Goal: Transaction & Acquisition: Book appointment/travel/reservation

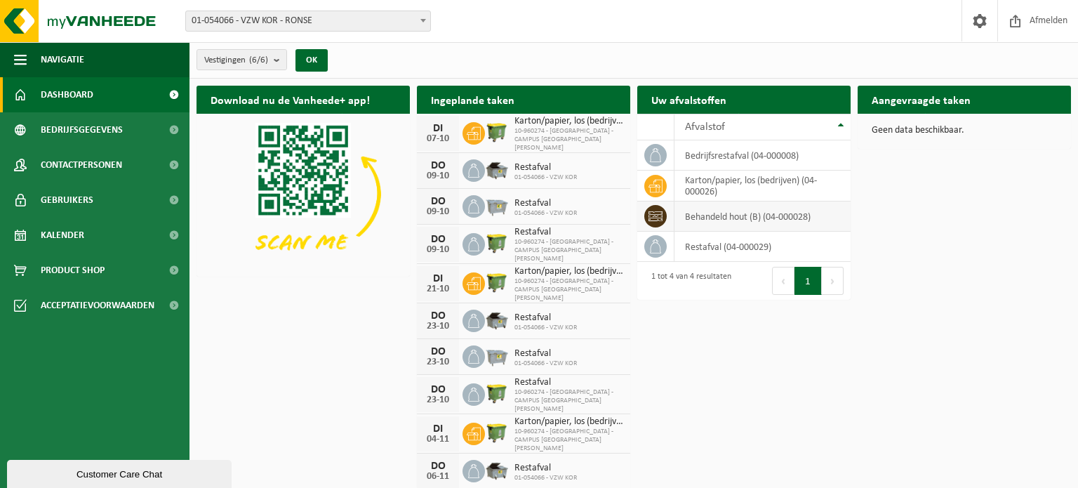
click at [750, 218] on td "behandeld hout (B) (04-000028)" at bounding box center [763, 216] width 176 height 30
click at [649, 216] on icon at bounding box center [656, 216] width 14 height 10
click at [710, 216] on td "behandeld hout (B) (04-000028)" at bounding box center [763, 216] width 176 height 30
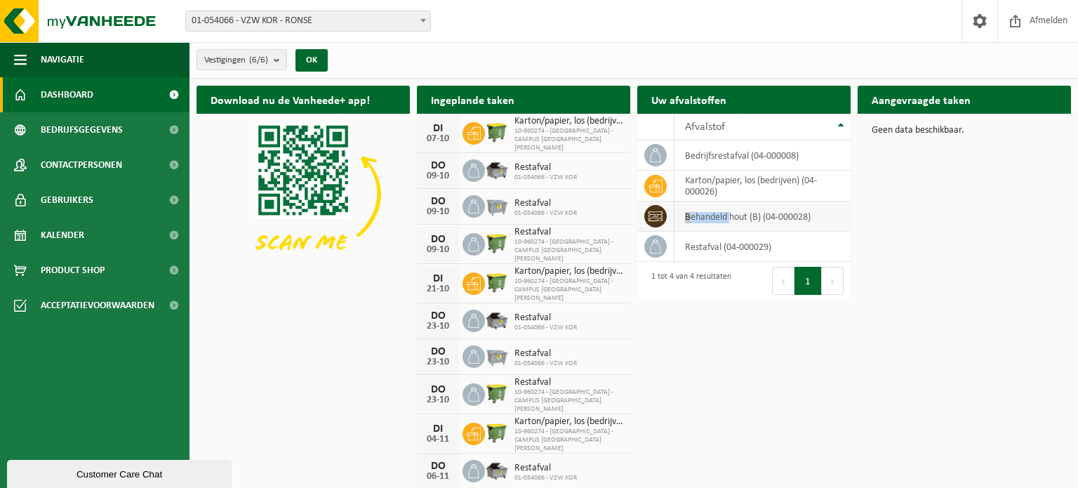
click at [710, 216] on td "behandeld hout (B) (04-000028)" at bounding box center [763, 216] width 176 height 30
click at [754, 215] on td "behandeld hout (B) (04-000028)" at bounding box center [763, 216] width 176 height 30
click at [874, 226] on div "Download nu de Vanheede+ app! Verberg Ingeplande taken Bekijk uw kalender DI 07…" at bounding box center [634, 278] width 882 height 398
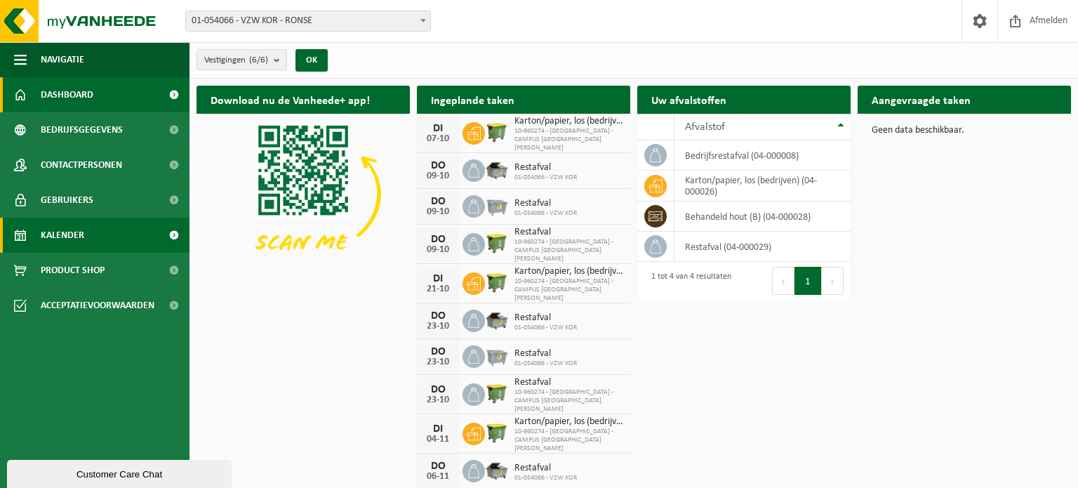
click at [94, 233] on link "Kalender" at bounding box center [95, 235] width 190 height 35
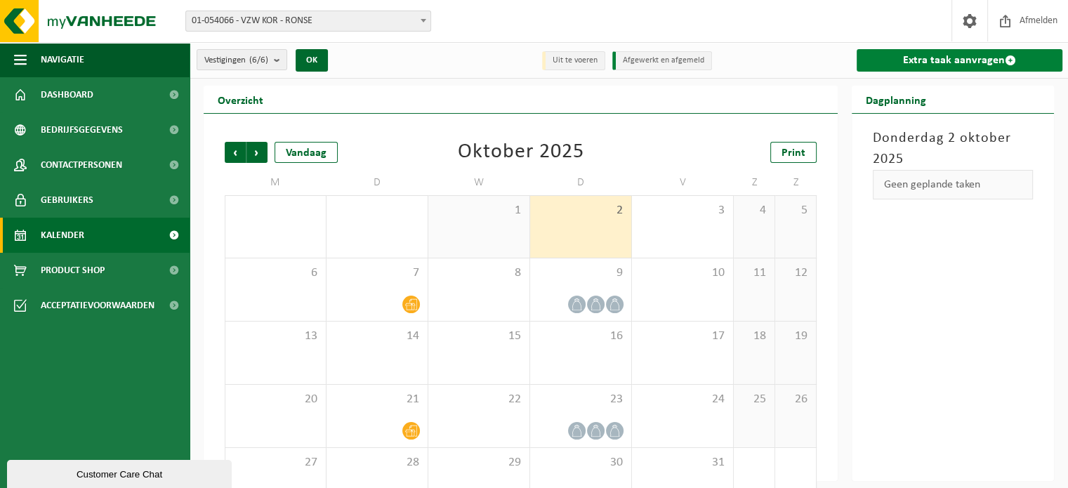
click at [974, 60] on link "Extra taak aanvragen" at bounding box center [959, 60] width 206 height 22
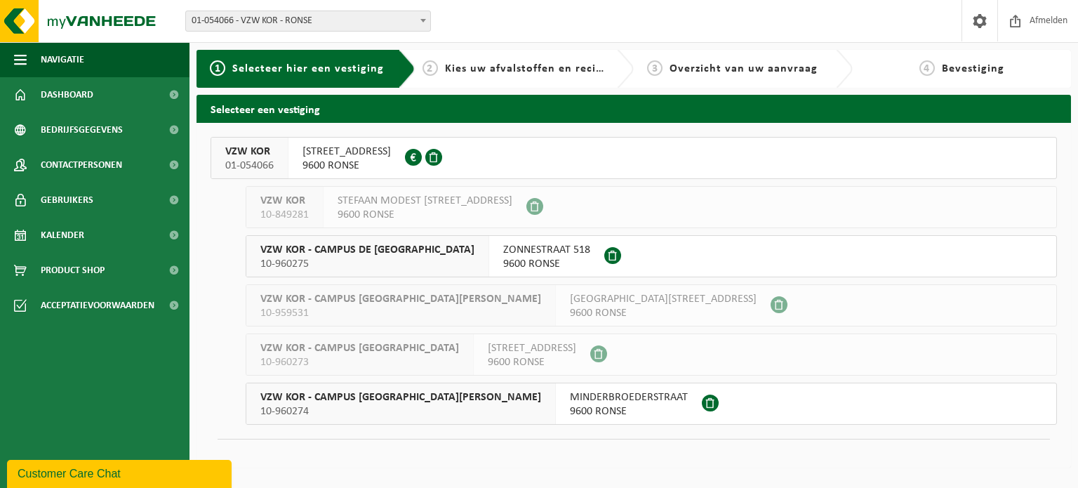
click at [391, 160] on div "GLORIEUXLAAN 30 9600 RONSE" at bounding box center [346, 158] width 117 height 41
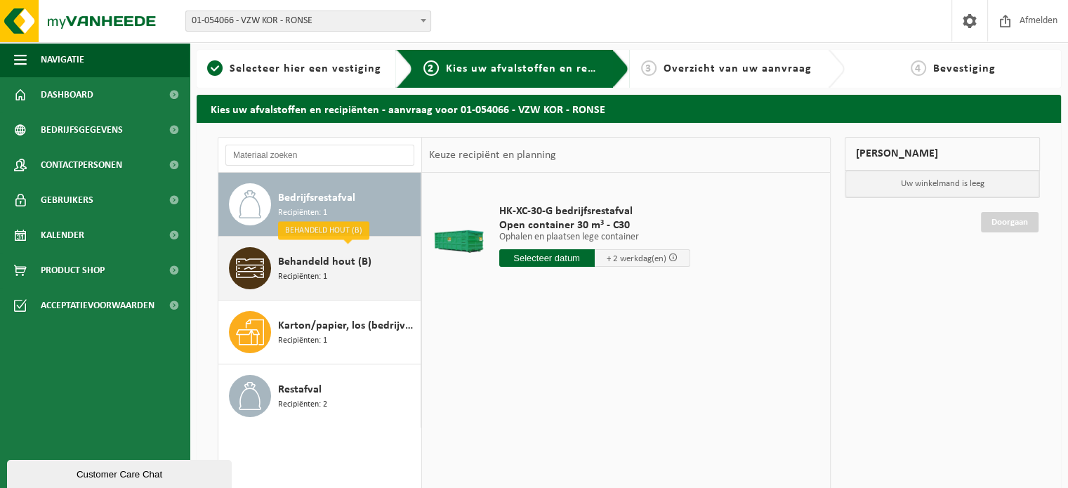
click at [347, 272] on div "Behandeld hout (B) Recipiënten: 1" at bounding box center [347, 268] width 139 height 42
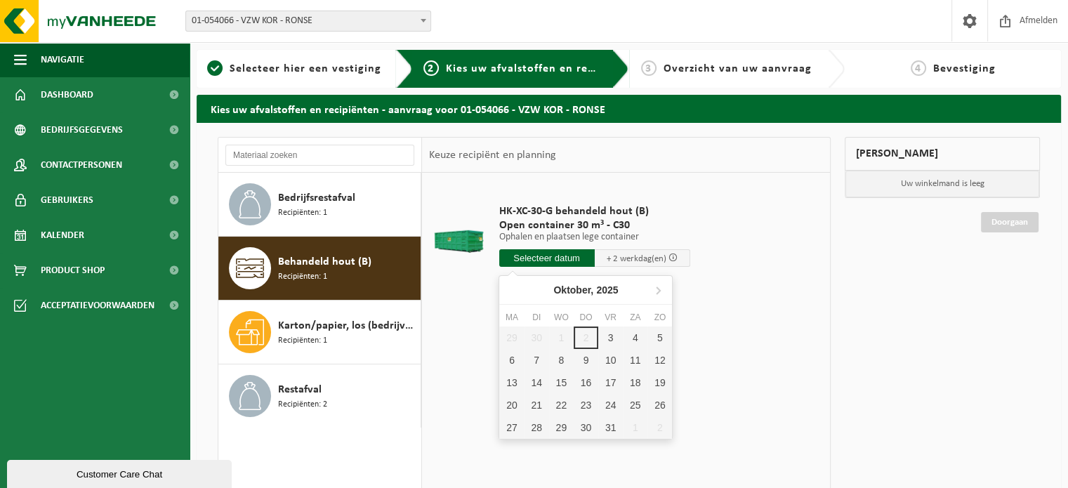
click at [584, 261] on input "text" at bounding box center [546, 258] width 95 height 18
click at [609, 339] on div "3" at bounding box center [610, 337] width 25 height 22
type input "Van 2025-10-03"
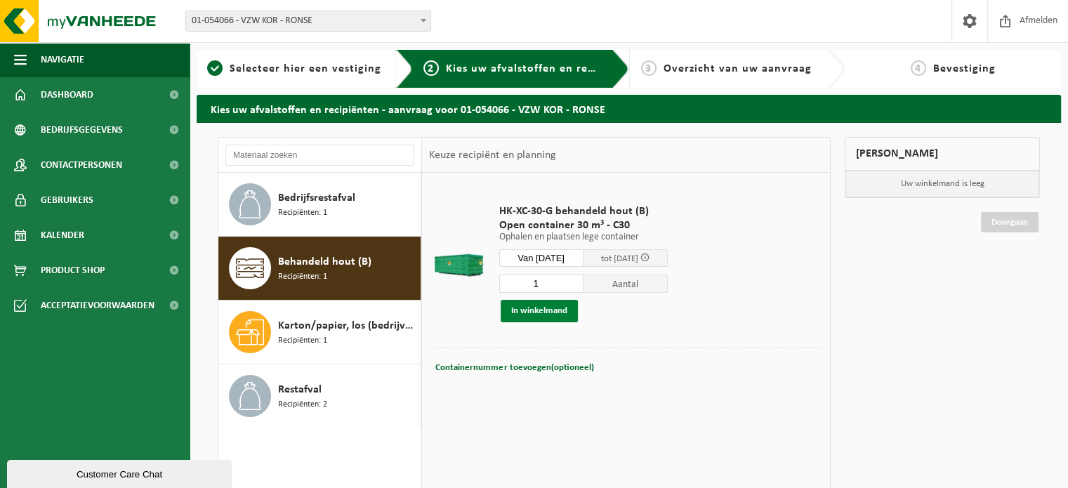
click at [564, 313] on button "In winkelmand" at bounding box center [538, 311] width 77 height 22
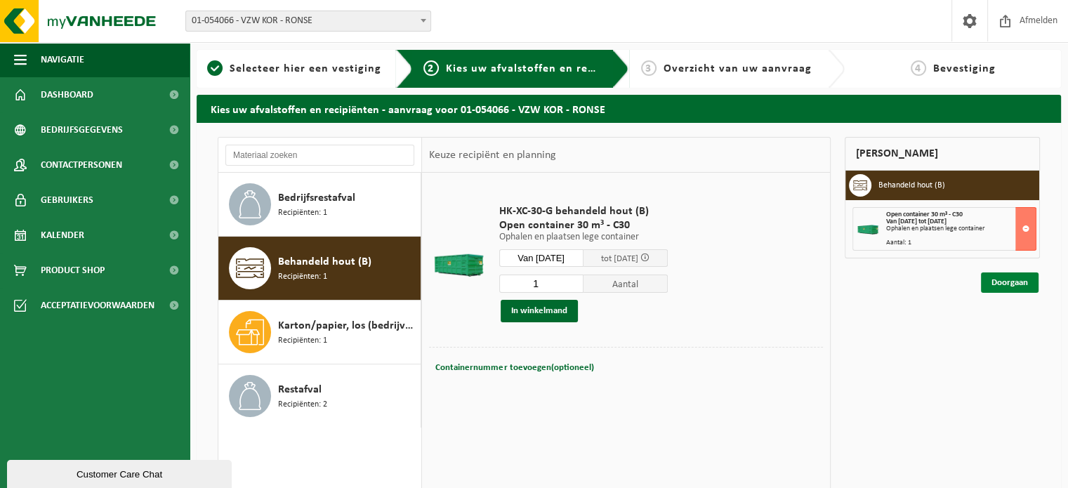
click at [1009, 283] on link "Doorgaan" at bounding box center [1010, 282] width 58 height 20
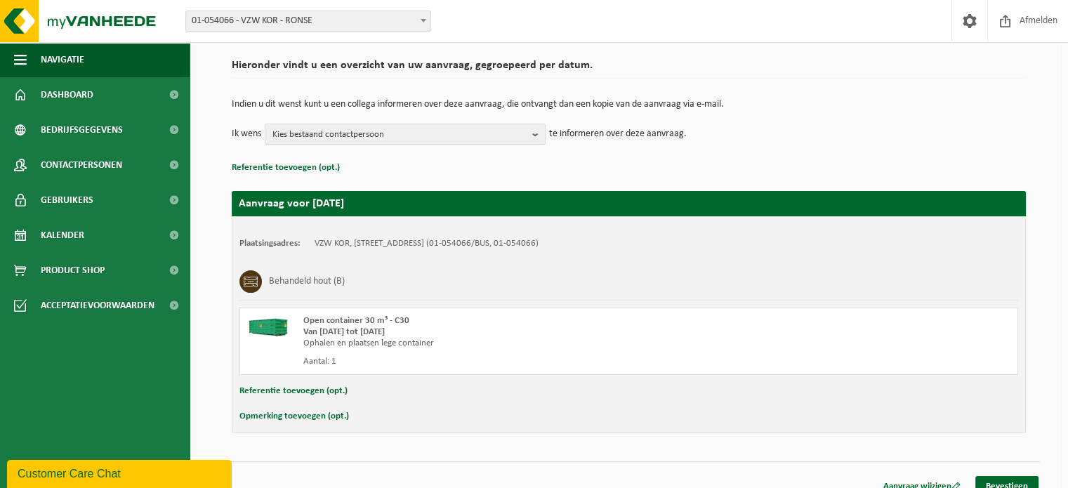
scroll to position [113, 0]
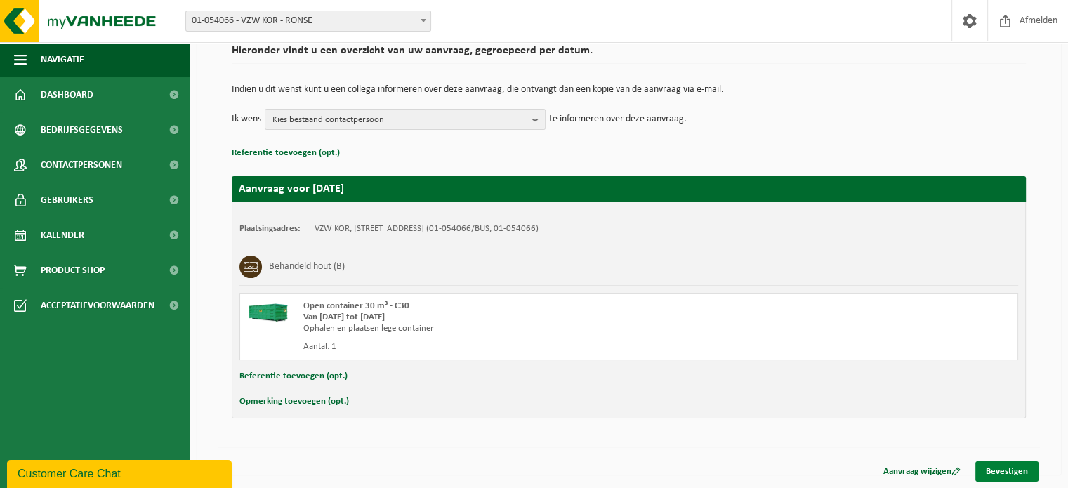
click at [1005, 471] on link "Bevestigen" at bounding box center [1006, 471] width 63 height 20
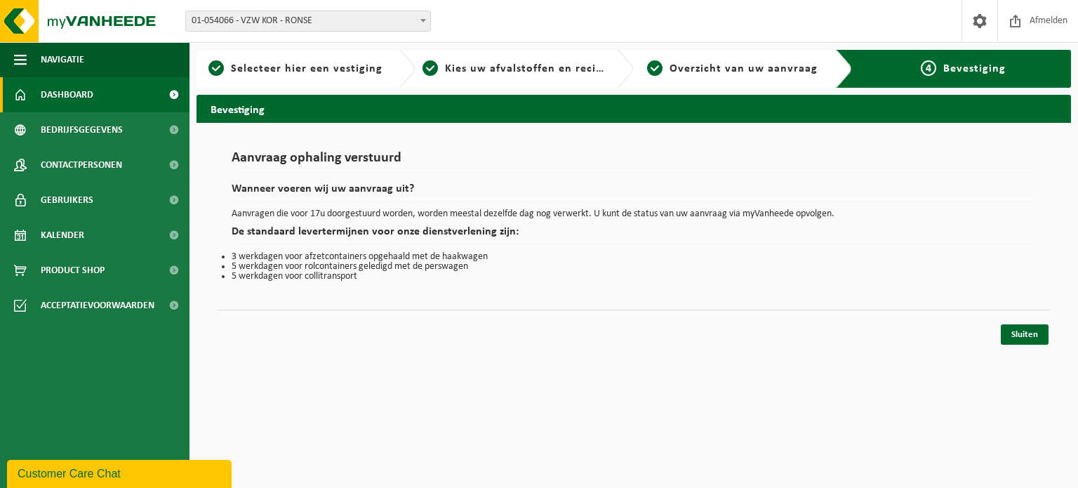
click at [145, 88] on link "Dashboard" at bounding box center [95, 94] width 190 height 35
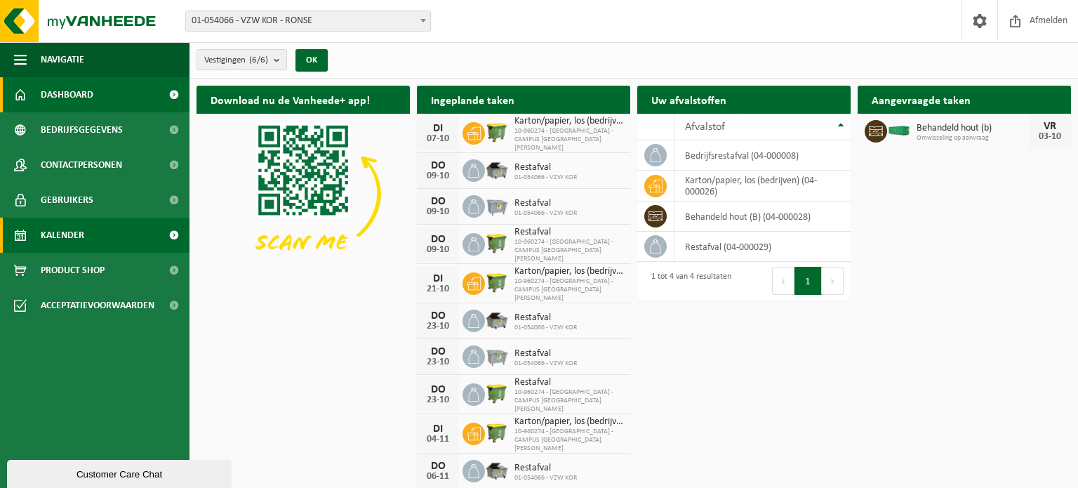
click at [67, 236] on span "Kalender" at bounding box center [63, 235] width 44 height 35
